Goal: Task Accomplishment & Management: Use online tool/utility

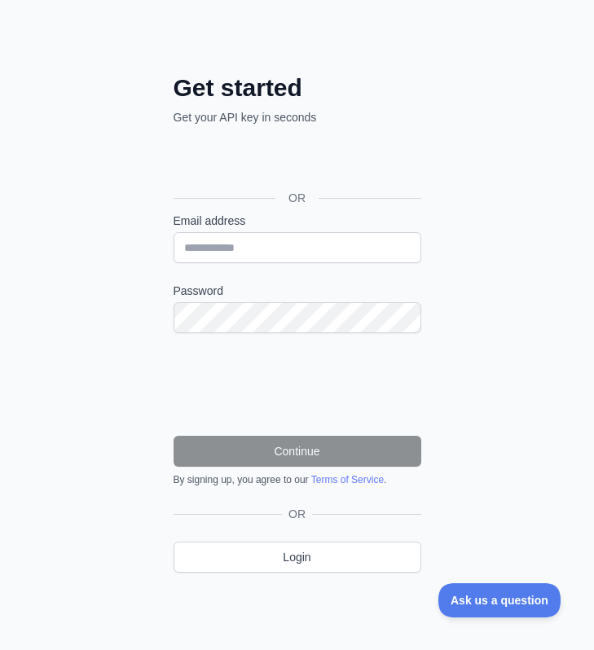
scroll to position [111, 0]
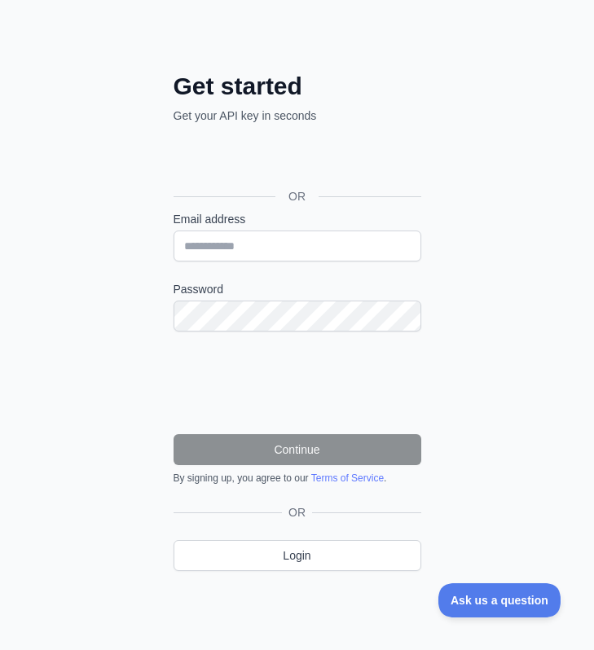
click at [242, 261] on form "Email address Password Continue By signing up, you agree to our Terms of Servic…" at bounding box center [298, 348] width 248 height 274
click at [245, 250] on input "Email address" at bounding box center [298, 246] width 248 height 31
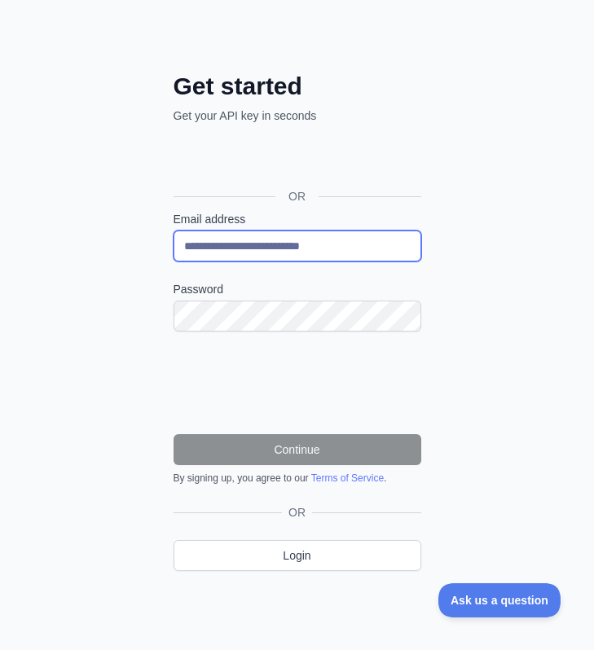
type input "**********"
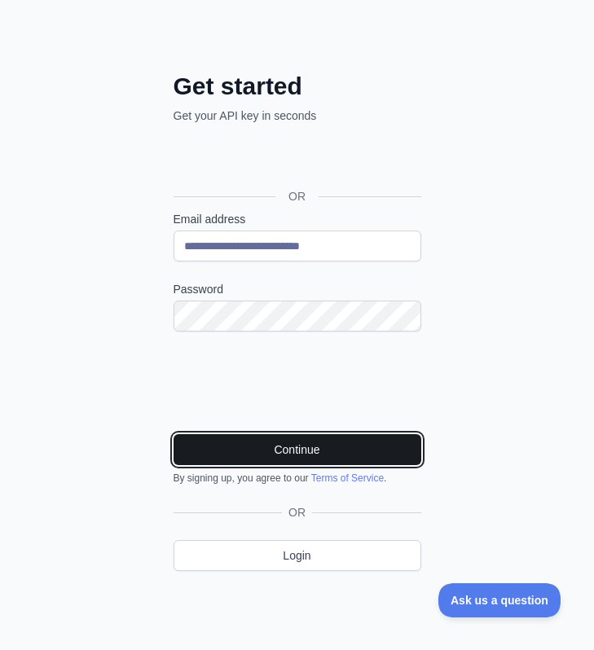
click at [227, 447] on button "Continue" at bounding box center [298, 449] width 248 height 31
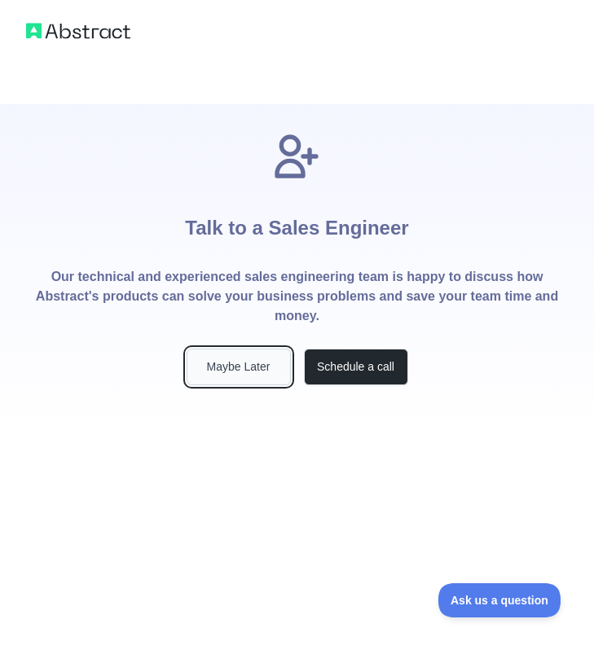
click at [221, 371] on button "Maybe Later" at bounding box center [239, 367] width 104 height 37
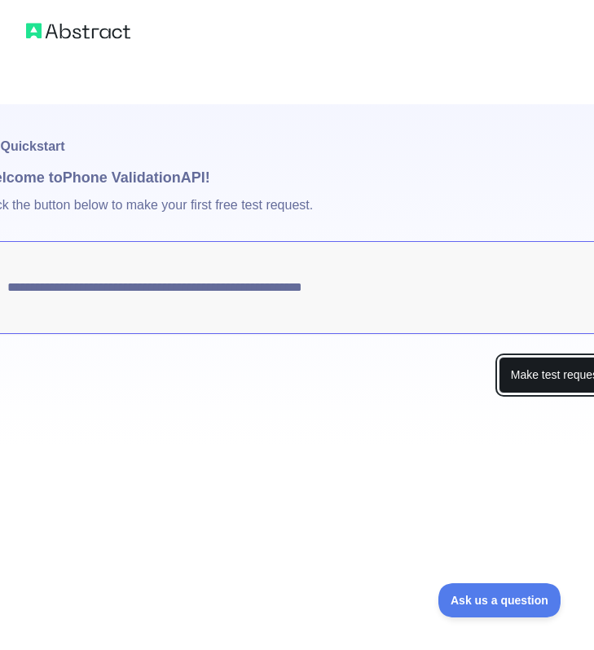
click at [558, 383] on button "Make test request" at bounding box center [556, 375] width 115 height 37
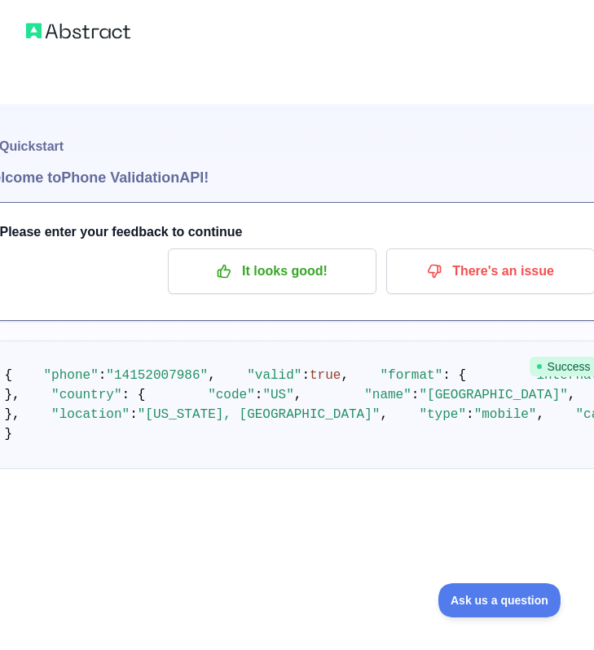
scroll to position [54, 0]
click at [146, 368] on span ""14152007986"" at bounding box center [157, 375] width 102 height 15
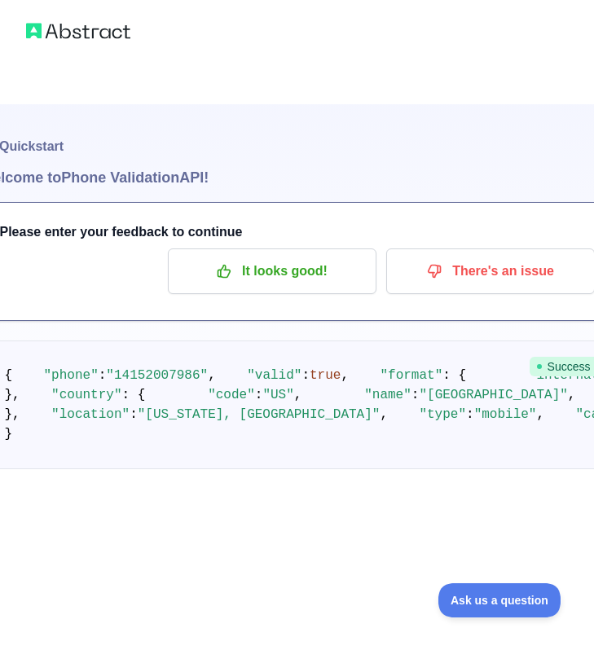
click at [176, 368] on span ""14152007986"" at bounding box center [157, 375] width 102 height 15
drag, startPoint x: 199, startPoint y: 341, endPoint x: 120, endPoint y: 341, distance: 79.1
click at [120, 368] on span ""14152007986"" at bounding box center [157, 375] width 102 height 15
copy span "4152007986"
click at [173, 368] on span ""14152007986"" at bounding box center [157, 375] width 102 height 15
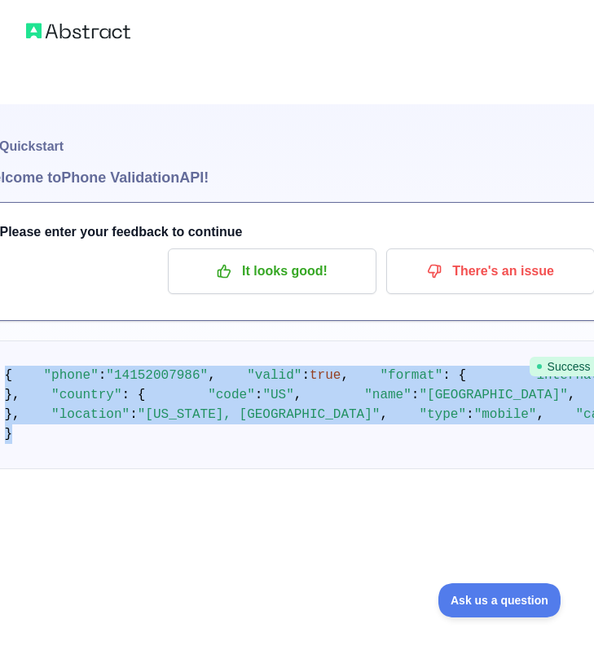
drag, startPoint x: 7, startPoint y: 317, endPoint x: 329, endPoint y: 623, distance: 444.0
click at [329, 470] on pre "{ "phone" : "[PHONE_NUMBER]" , "valid" : true , "format" : { "international" : …" at bounding box center [298, 405] width 636 height 129
copy code "{ "phone" : "[PHONE_NUMBER]" , "valid" : true , "format" : { "international" : …"
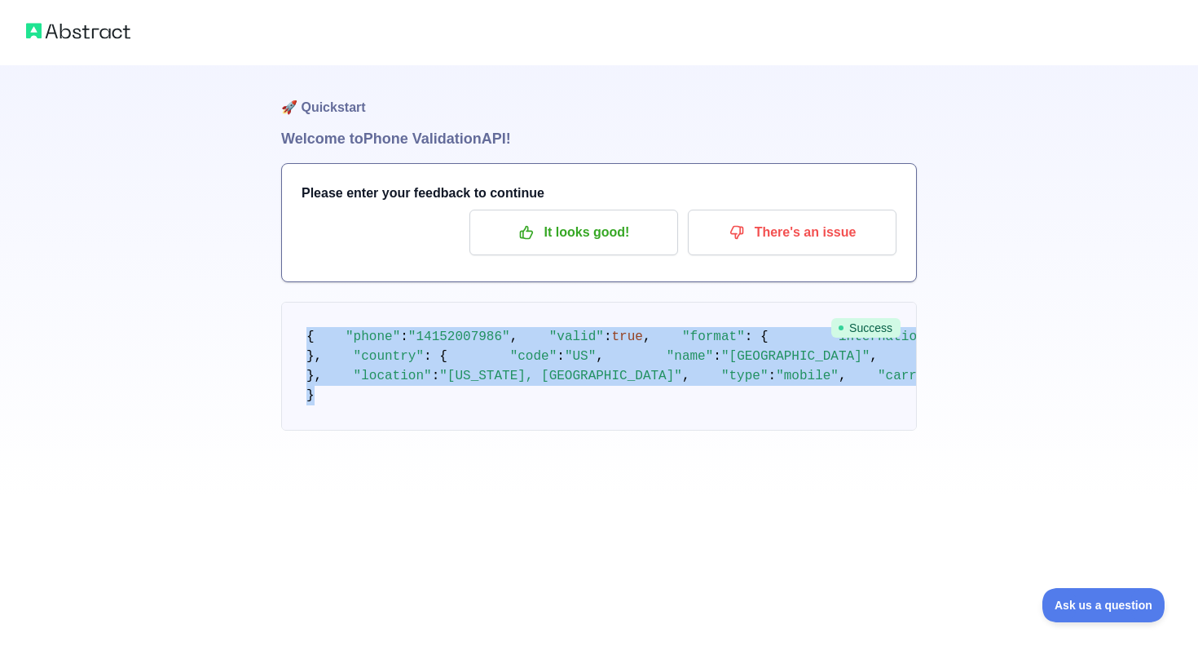
scroll to position [76, 0]
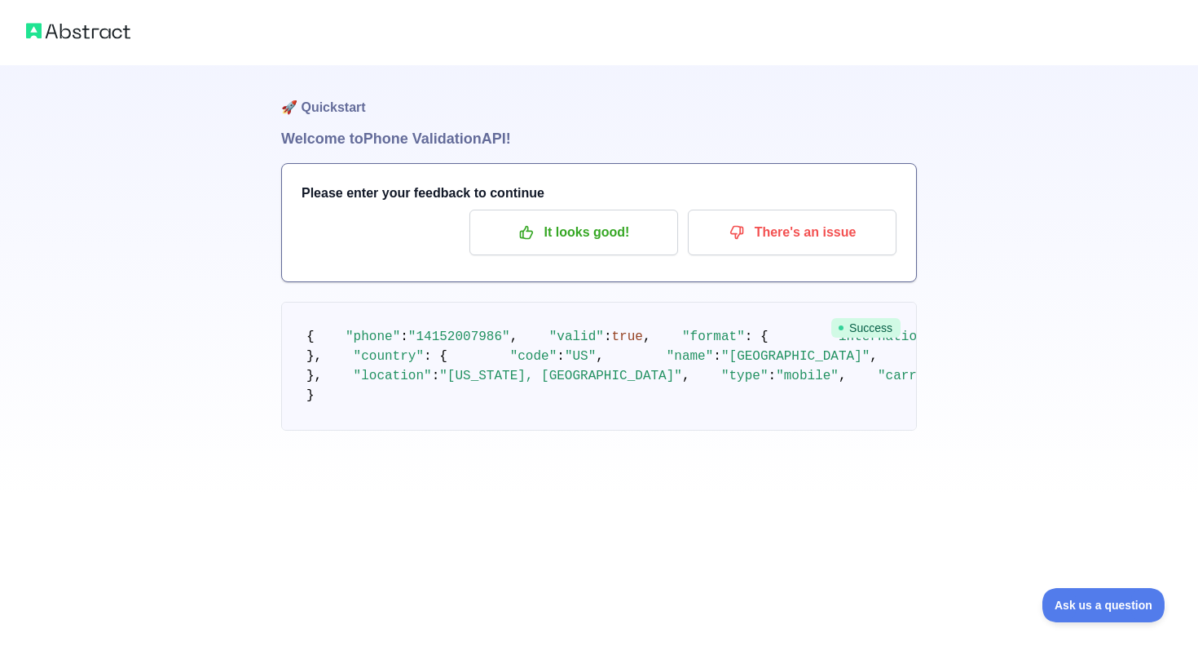
click at [593, 318] on span "Success" at bounding box center [865, 328] width 69 height 20
drag, startPoint x: 356, startPoint y: 580, endPoint x: 356, endPoint y: 561, distance: 18.7
click at [356, 430] on pre "{ "phone" : "[PHONE_NUMBER]" , "valid" : true , "format" : { "international" : …" at bounding box center [599, 366] width 636 height 129
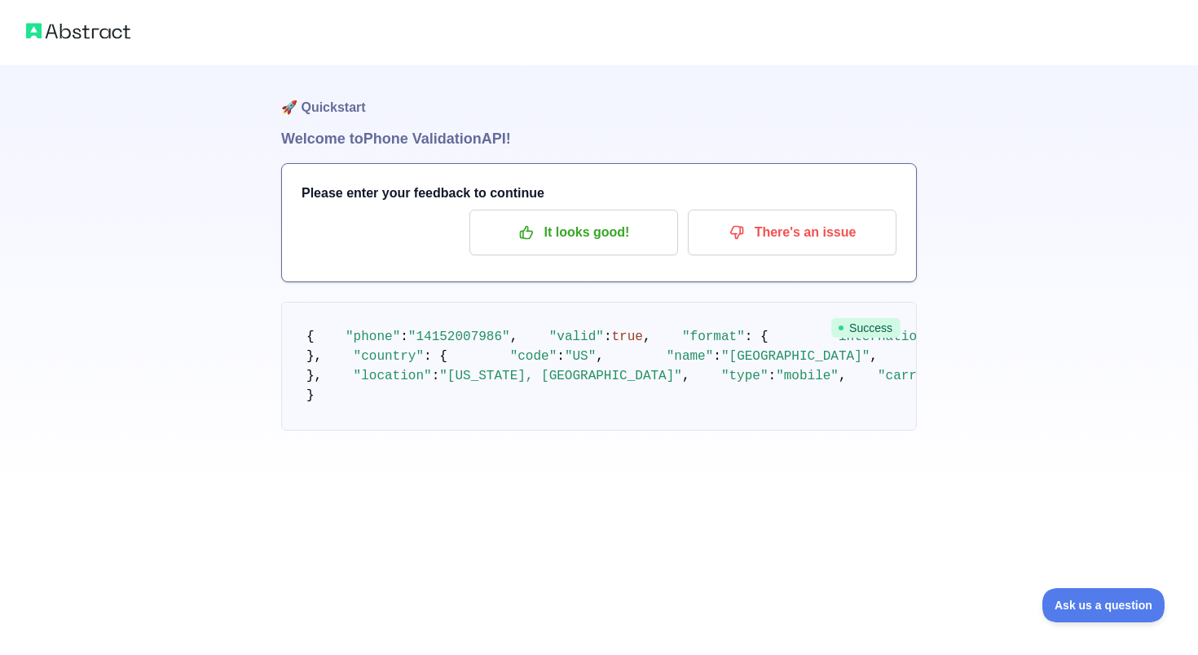
click at [356, 430] on pre "{ "phone" : "[PHONE_NUMBER]" , "valid" : true , "format" : { "international" : …" at bounding box center [599, 366] width 636 height 129
click at [301, 430] on pre "{ "phone" : "[PHONE_NUMBER]" , "valid" : true , "format" : { "international" : …" at bounding box center [599, 366] width 636 height 129
click at [474, 302] on pre "{ "phone" : "[PHONE_NUMBER]" , "valid" : true , "format" : { "international" : …" at bounding box center [599, 366] width 636 height 129
click at [462, 329] on span ""14152007986"" at bounding box center [459, 336] width 102 height 15
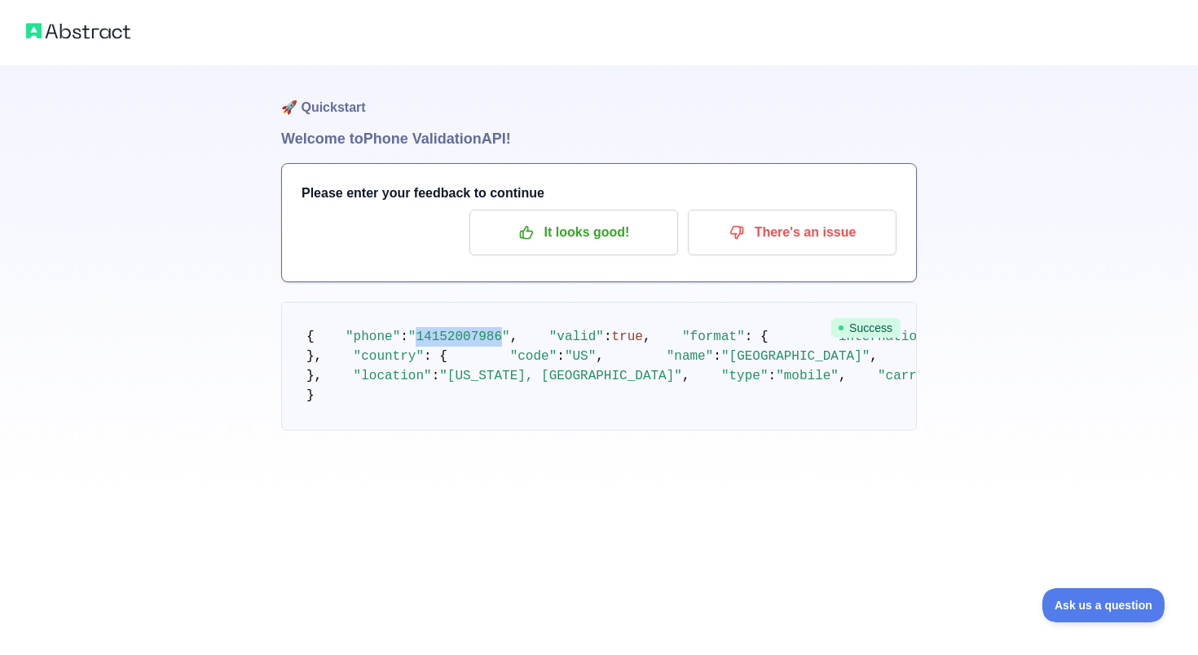
click at [462, 329] on span ""14152007986"" at bounding box center [459, 336] width 102 height 15
click at [352, 144] on h1 "Welcome to Phone Validation API!" at bounding box center [599, 138] width 636 height 23
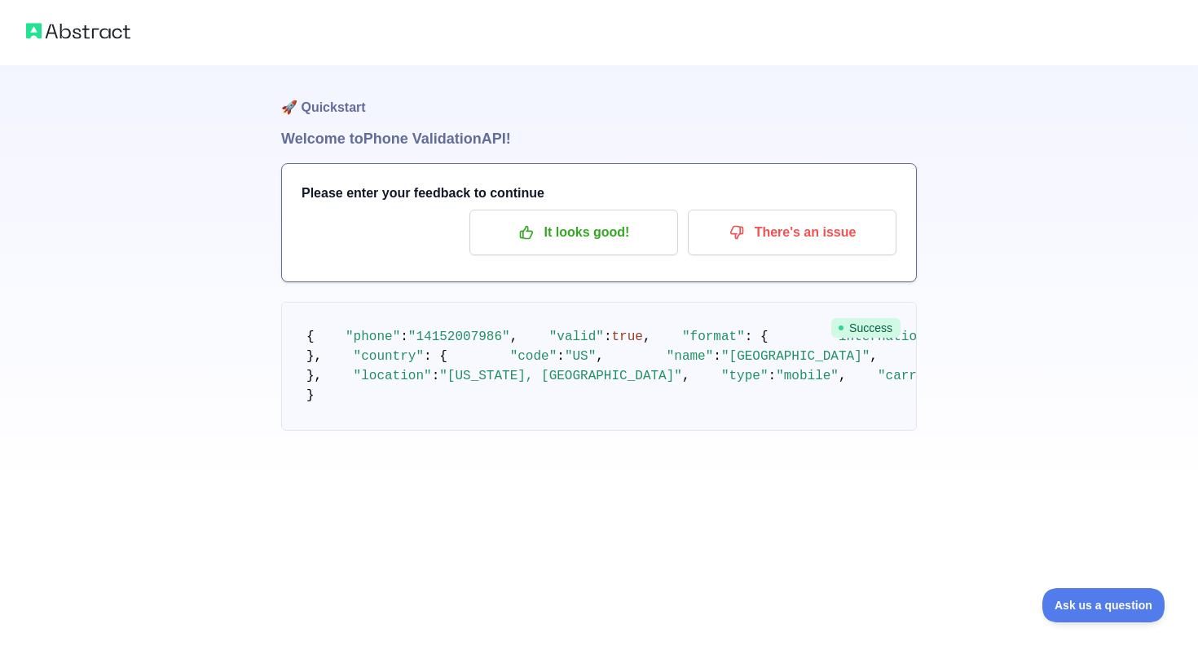
click at [347, 111] on h1 "🚀 Quickstart" at bounding box center [599, 96] width 636 height 62
click at [539, 235] on p "It looks good!" at bounding box center [574, 232] width 184 height 28
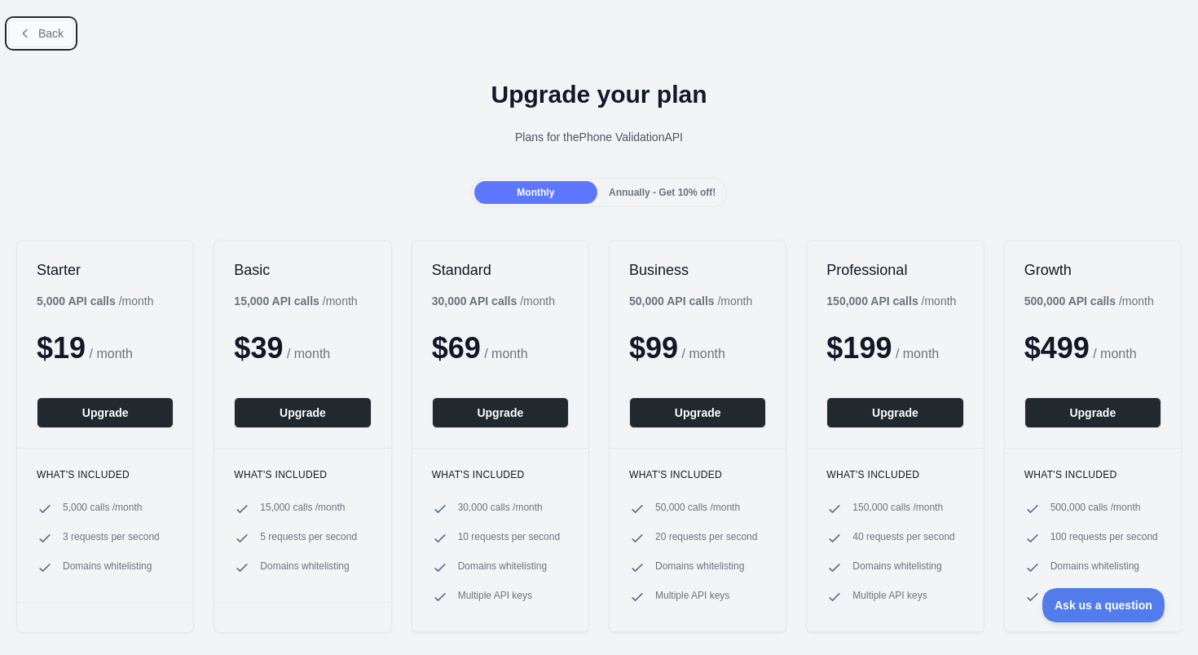
click at [42, 28] on span "Back" at bounding box center [50, 33] width 25 height 13
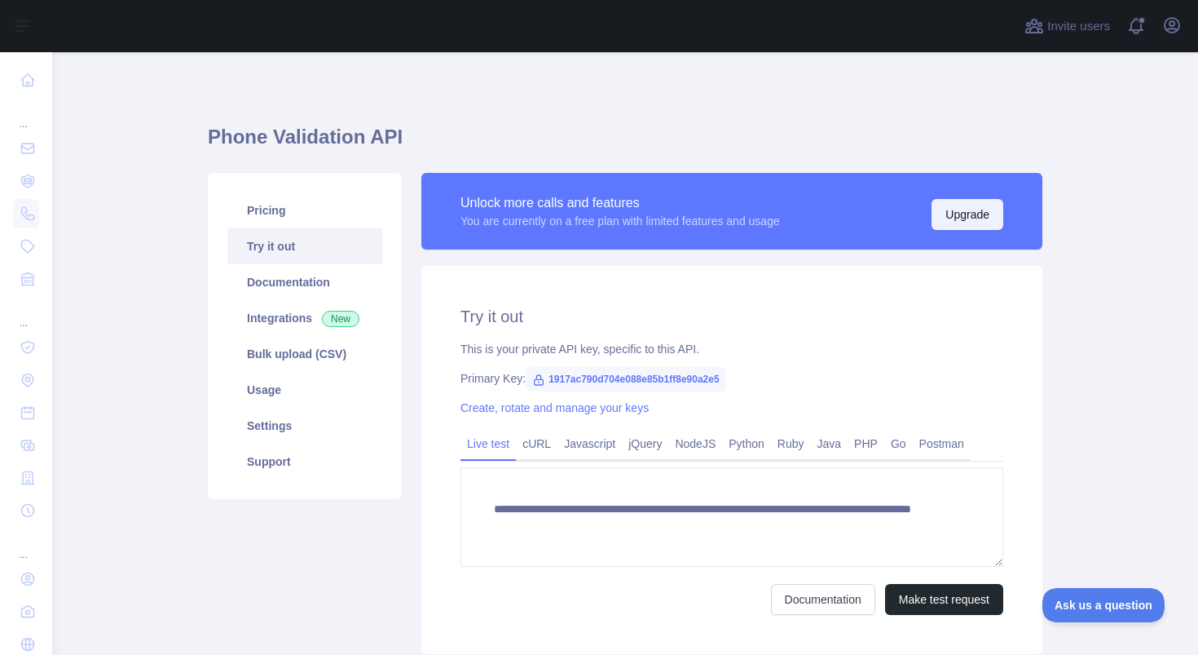
click at [593, 227] on button "Upgrade" at bounding box center [968, 214] width 72 height 31
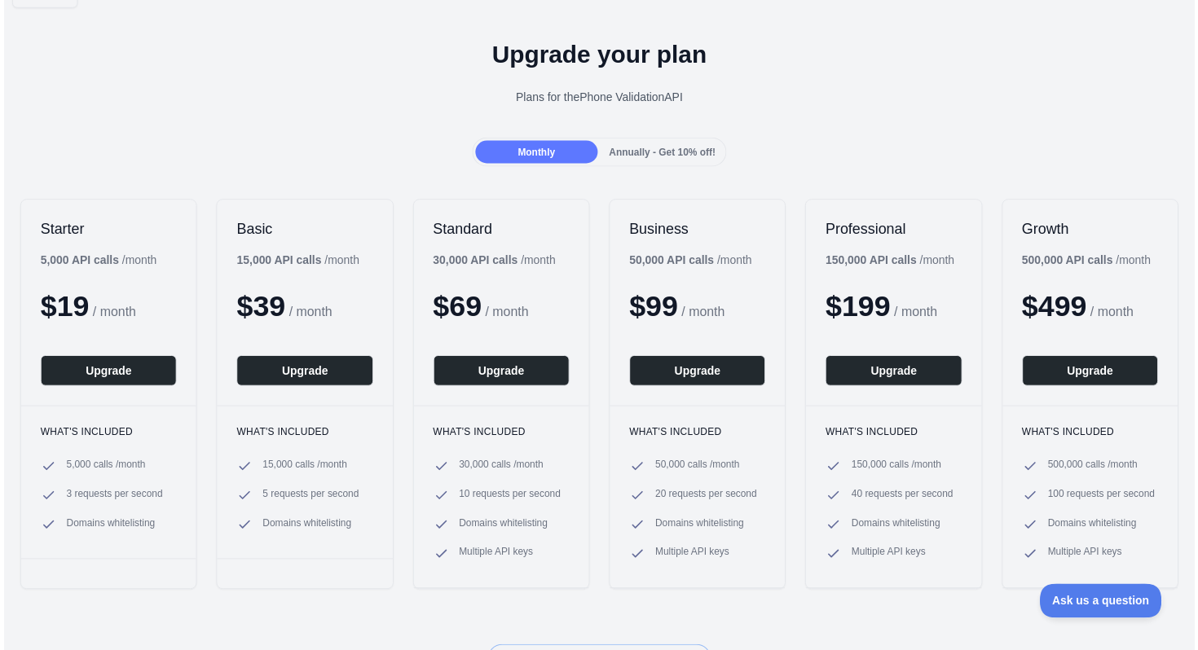
scroll to position [46, 0]
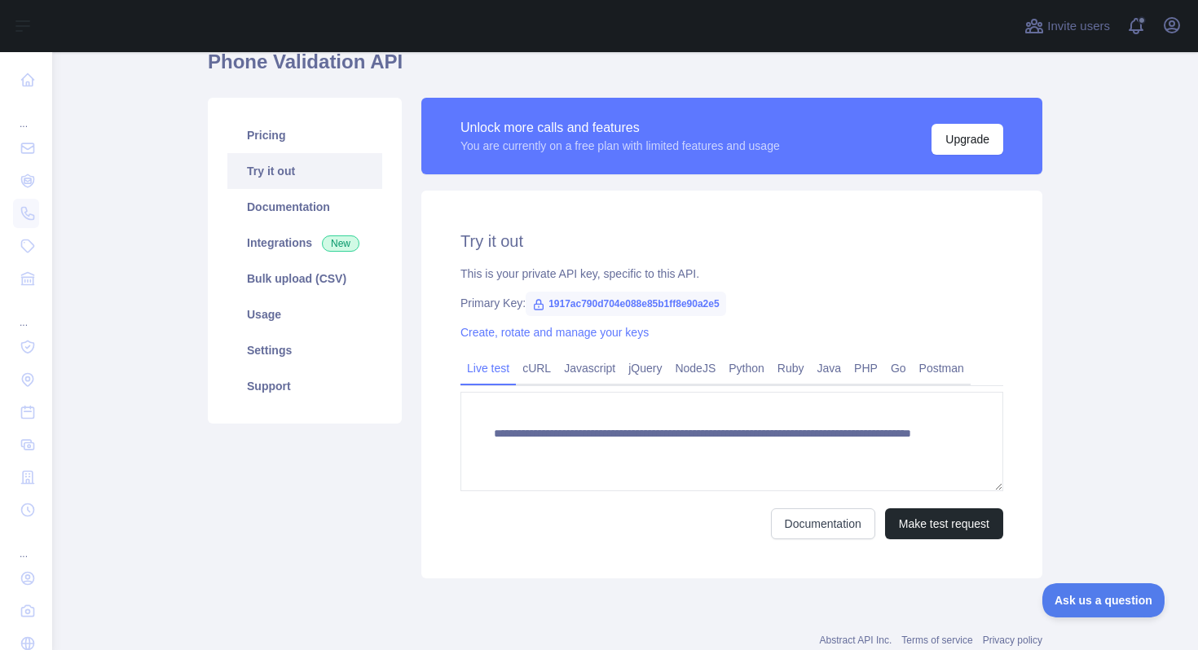
scroll to position [77, 0]
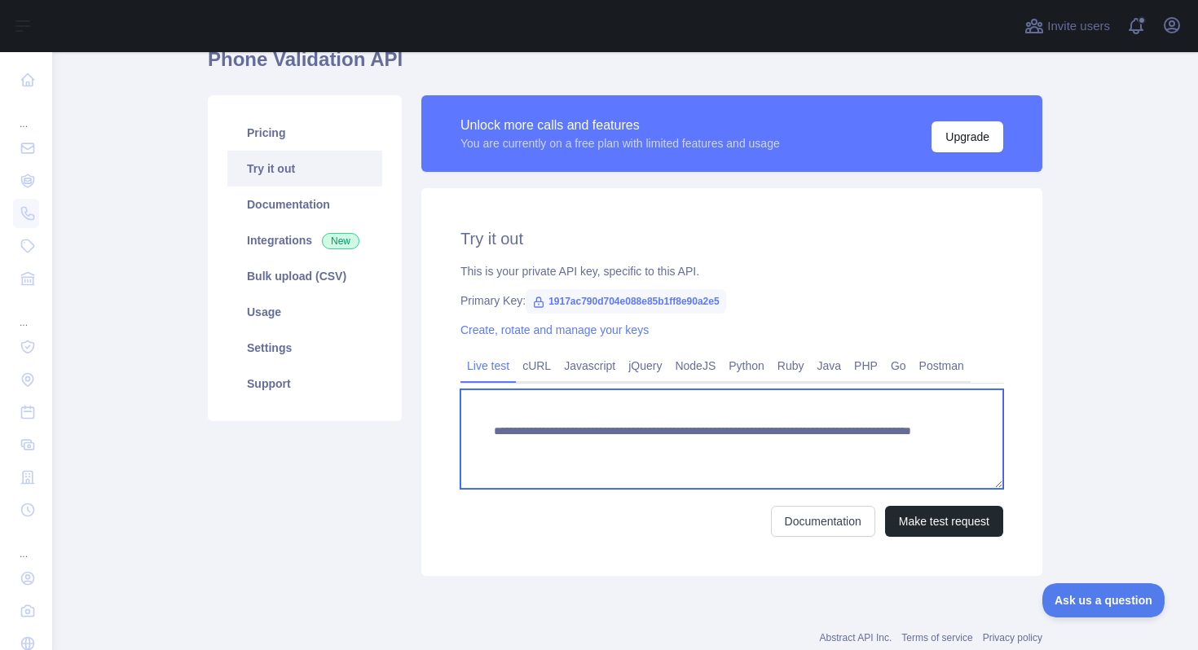
click at [592, 422] on textarea "**********" at bounding box center [732, 439] width 543 height 99
click at [593, 432] on textarea "**********" at bounding box center [732, 439] width 543 height 99
drag, startPoint x: 883, startPoint y: 444, endPoint x: 796, endPoint y: 452, distance: 86.8
click at [593, 452] on textarea "**********" at bounding box center [732, 439] width 543 height 99
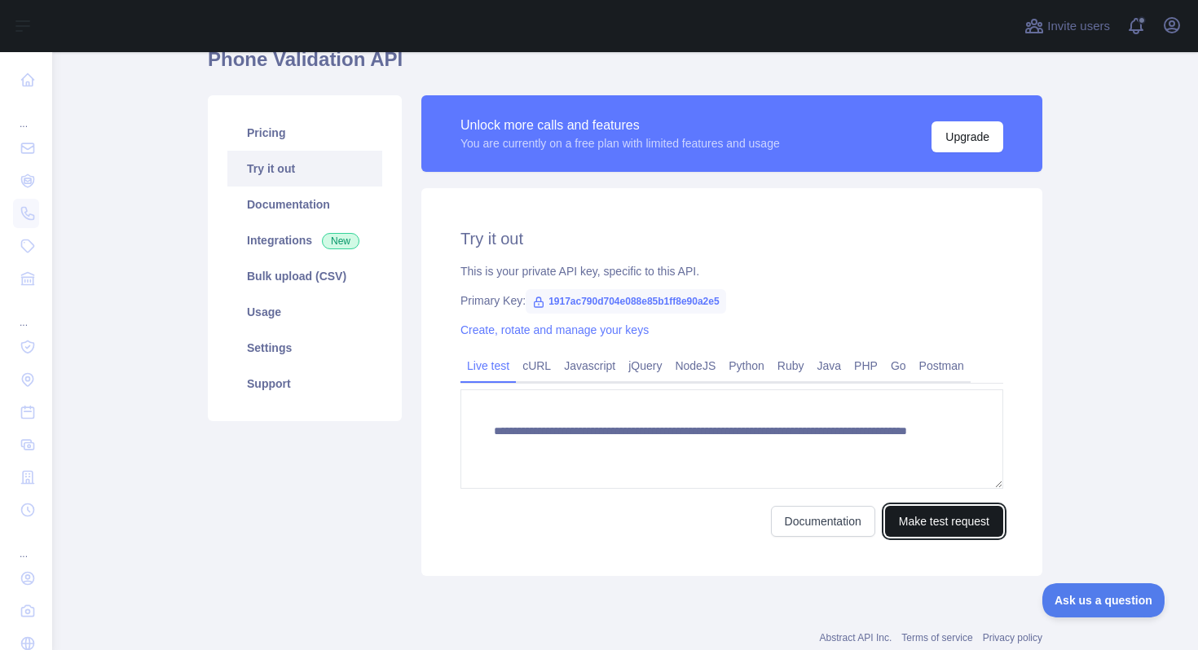
click at [593, 525] on button "Make test request" at bounding box center [944, 521] width 118 height 31
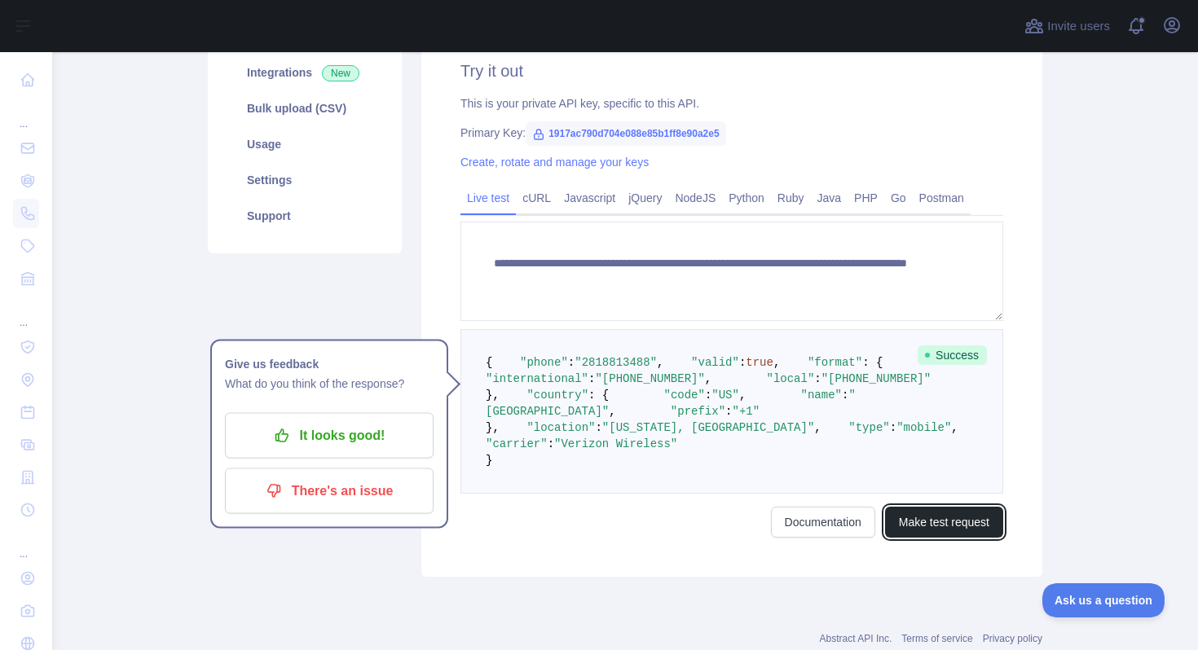
scroll to position [209, 0]
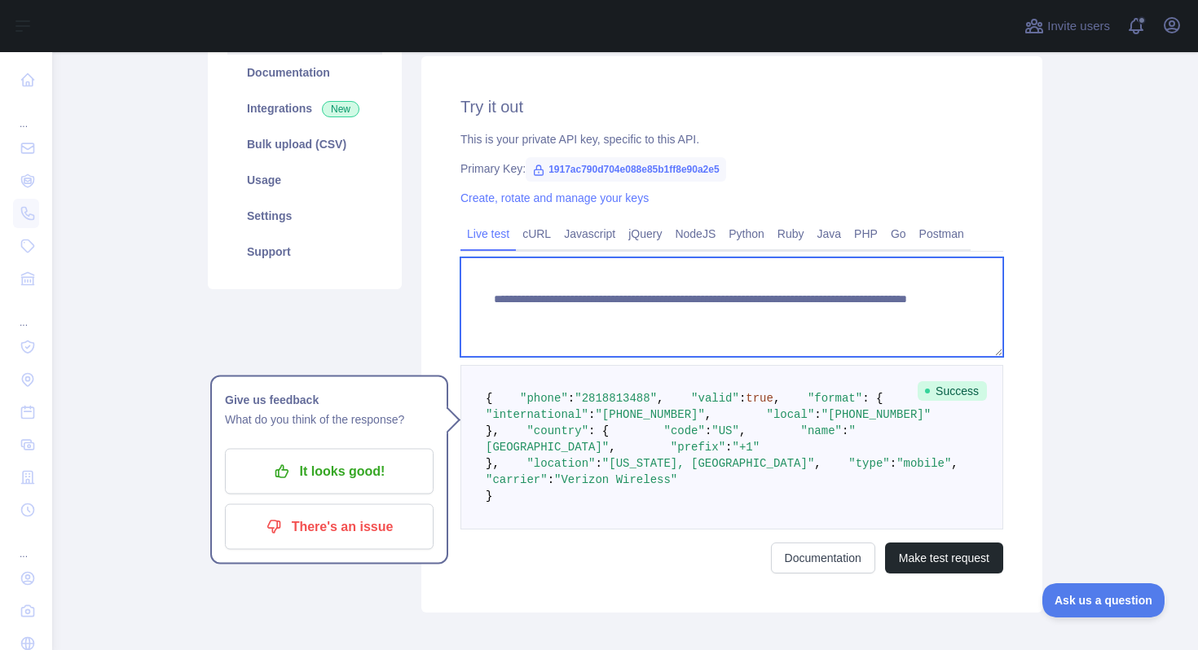
click at [593, 311] on textarea "**********" at bounding box center [732, 307] width 543 height 99
drag, startPoint x: 883, startPoint y: 315, endPoint x: 794, endPoint y: 315, distance: 88.8
click at [593, 315] on textarea "**********" at bounding box center [732, 307] width 543 height 99
paste textarea "****"
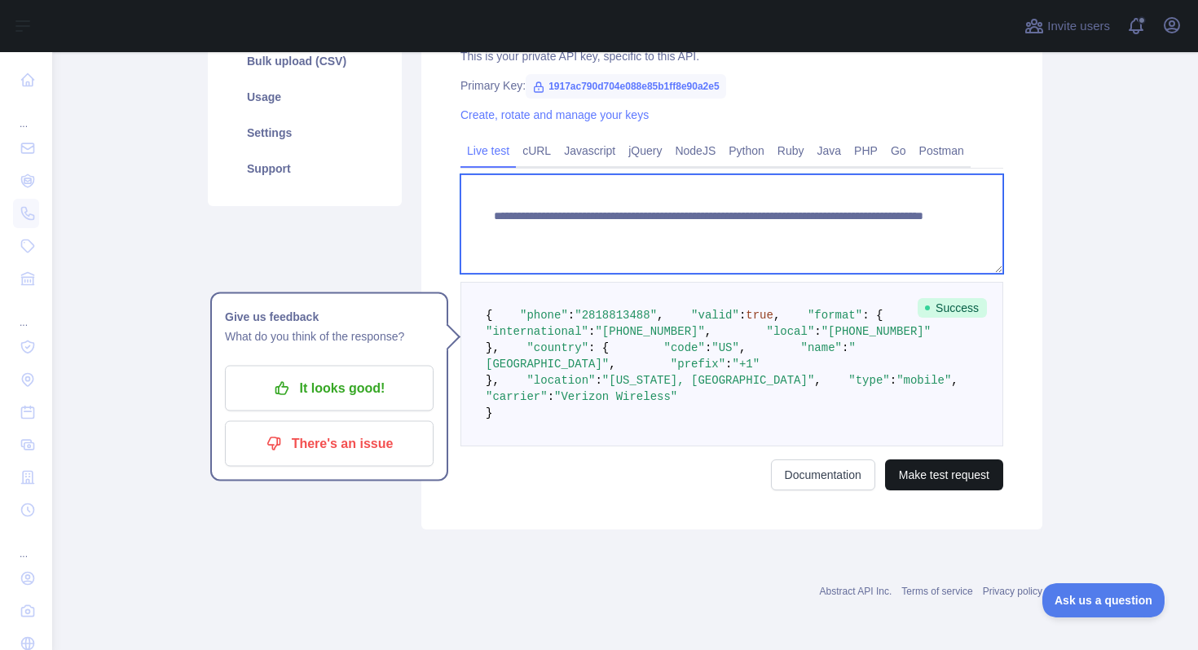
type textarea "**********"
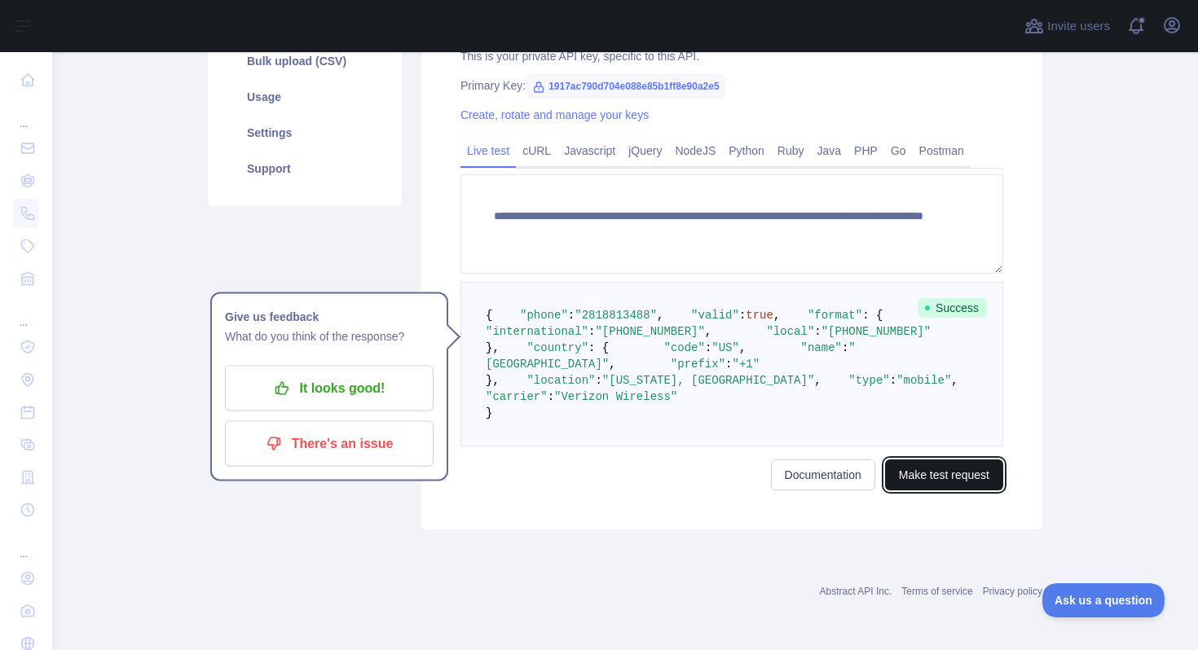
click at [593, 486] on button "Make test request" at bounding box center [944, 475] width 118 height 31
